Goal: Information Seeking & Learning: Check status

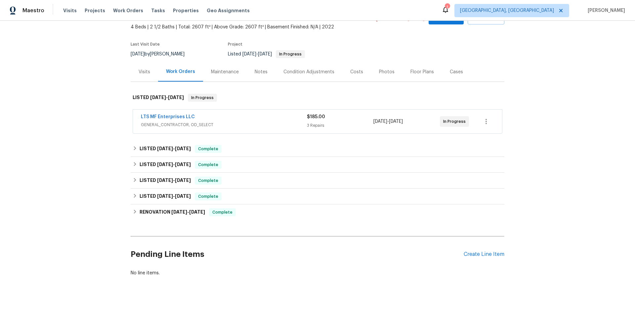
scroll to position [52, 0]
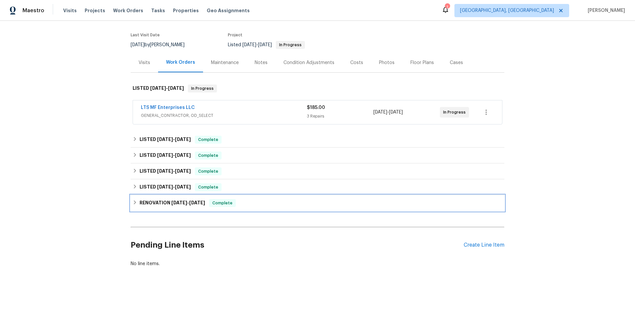
click at [192, 202] on div "RENOVATION [DATE] - [DATE] Complete" at bounding box center [318, 203] width 374 height 16
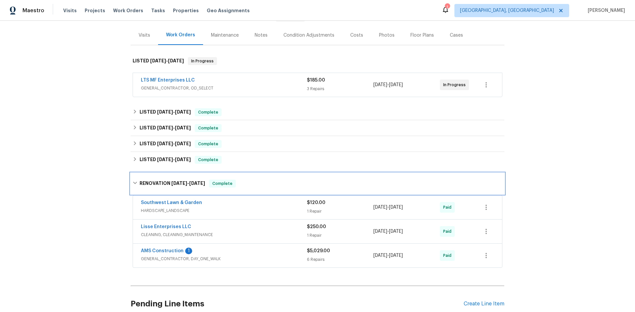
scroll to position [85, 0]
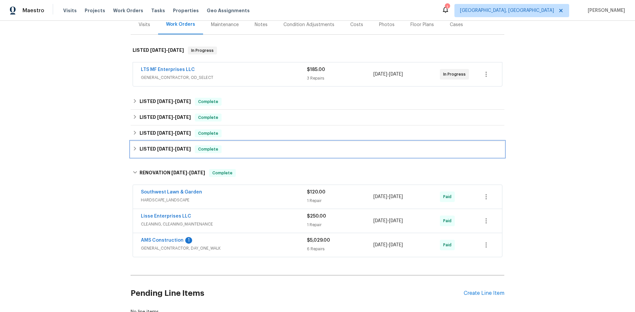
click at [170, 145] on h6 "LISTED [DATE] - [DATE]" at bounding box center [165, 149] width 51 height 8
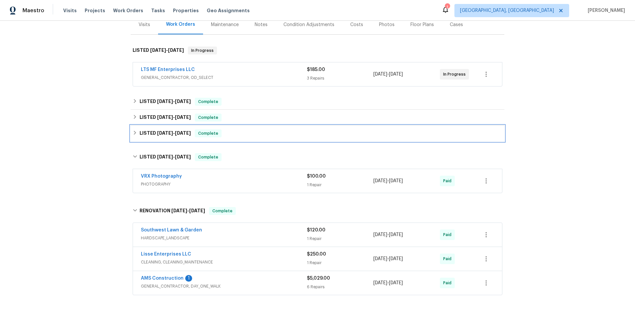
click at [168, 132] on span "[DATE]" at bounding box center [165, 133] width 16 height 5
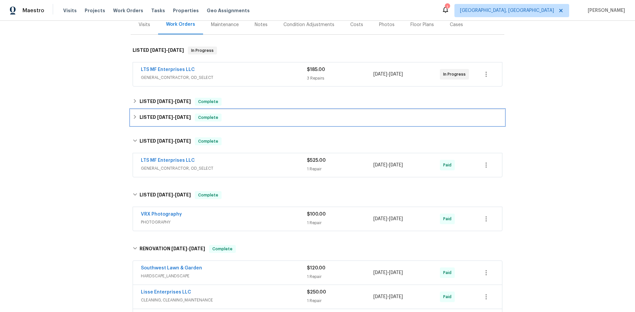
click at [170, 118] on span "[DATE] - [DATE]" at bounding box center [174, 117] width 34 height 5
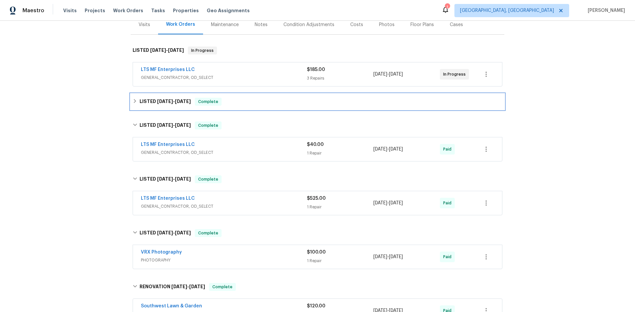
click at [175, 107] on div "LISTED [DATE] - [DATE] Complete" at bounding box center [318, 102] width 374 height 16
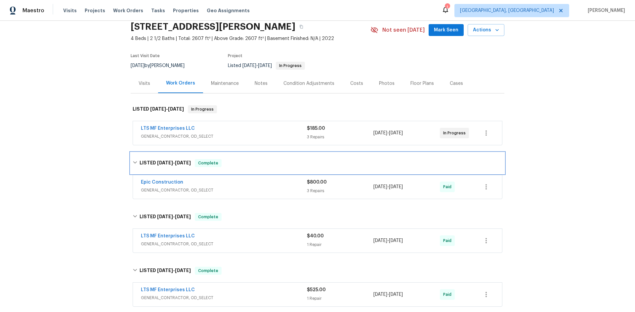
scroll to position [0, 0]
